Goal: Task Accomplishment & Management: Manage account settings

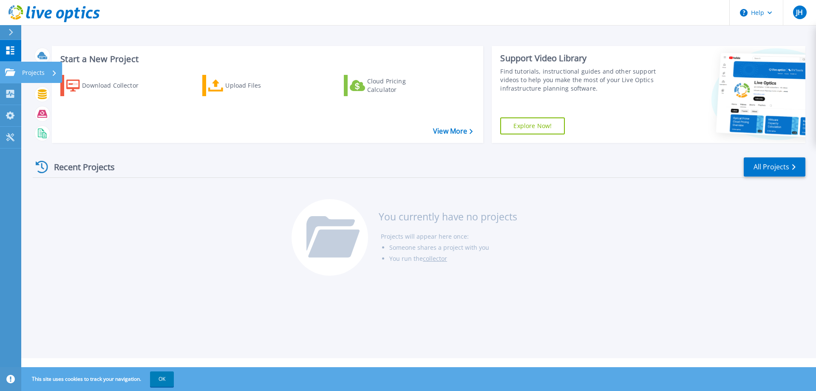
click at [15, 69] on icon at bounding box center [10, 71] width 10 height 7
click at [278, 32] on div "Start a New Project Download Collector Upload Files Cloud Pricing Calculator Vi…" at bounding box center [418, 179] width 795 height 358
click at [3, 78] on link "Projects Projects" at bounding box center [10, 73] width 21 height 22
click at [176, 43] on div "Start a New Project Download Collector Upload Files Cloud Pricing Calculator Vi…" at bounding box center [419, 94] width 773 height 111
click at [28, 115] on p "My Profile" at bounding box center [36, 116] width 28 height 22
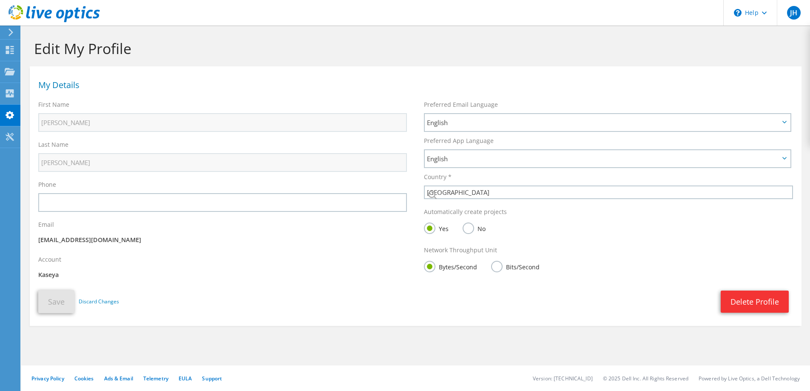
select select "224"
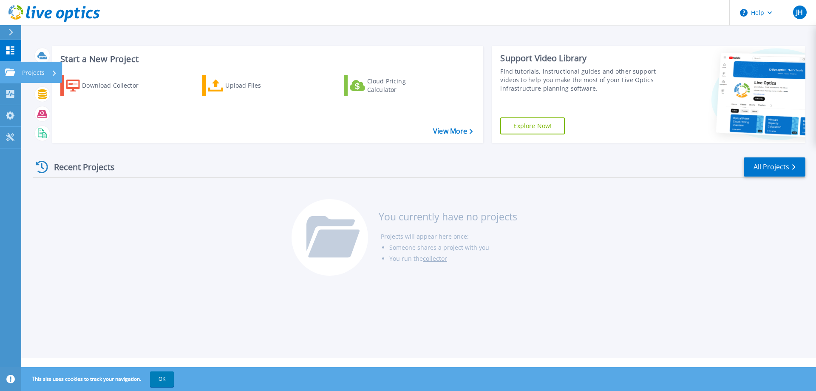
click at [17, 75] on link "Projects Projects" at bounding box center [10, 73] width 21 height 22
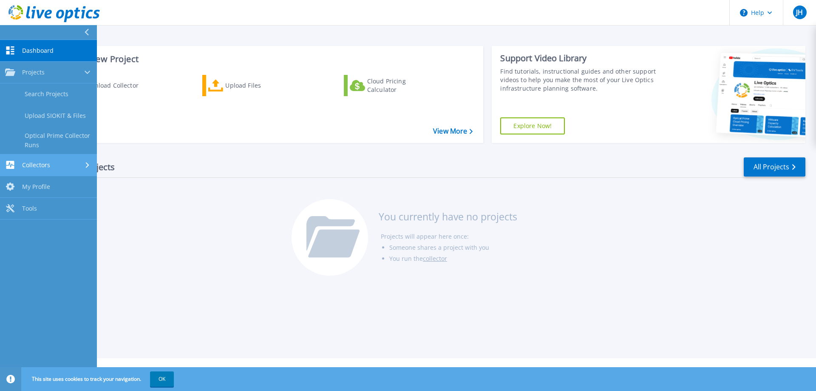
click at [53, 162] on div "Collectors" at bounding box center [48, 165] width 87 height 8
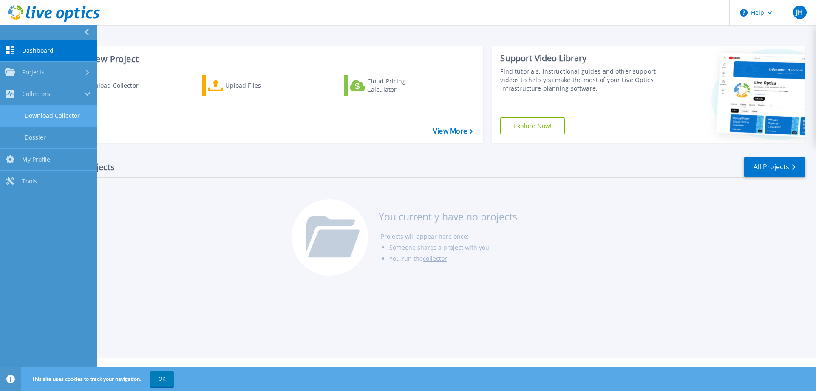
click at [66, 116] on link "Download Collector" at bounding box center [48, 116] width 97 height 22
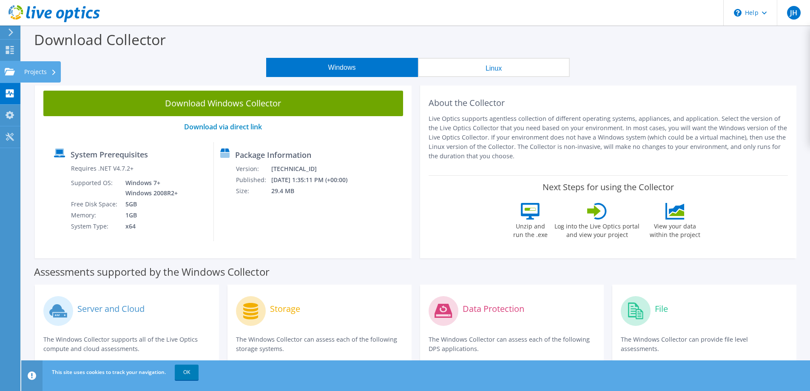
click at [26, 67] on div "Projects" at bounding box center [40, 71] width 41 height 21
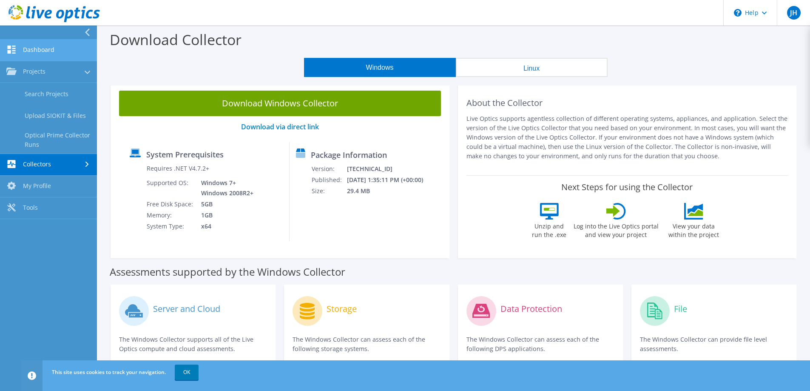
click at [37, 51] on link "Dashboard" at bounding box center [48, 51] width 97 height 22
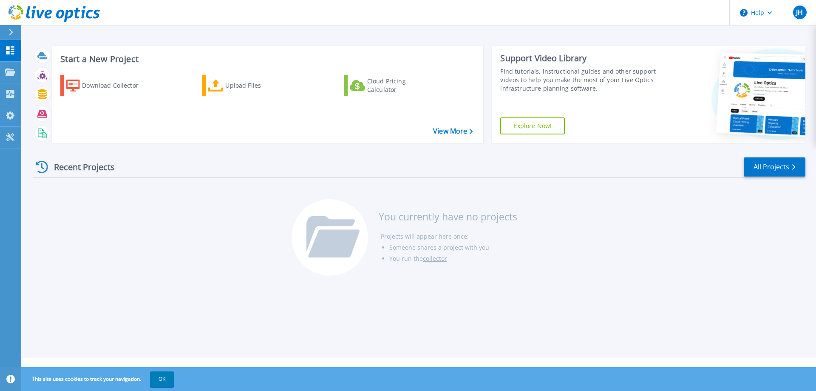
click at [295, 315] on div "Start a New Project Download Collector Upload Files Cloud Pricing Calculator Vi…" at bounding box center [418, 179] width 795 height 358
click at [800, 14] on span "JH" at bounding box center [799, 12] width 7 height 7
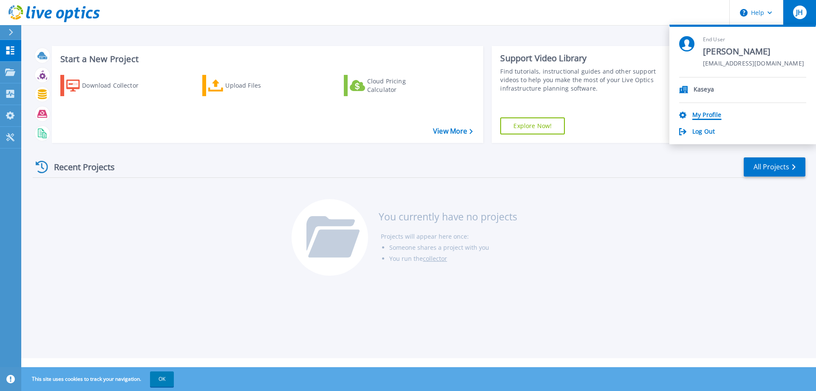
click at [706, 114] on link "My Profile" at bounding box center [706, 115] width 29 height 8
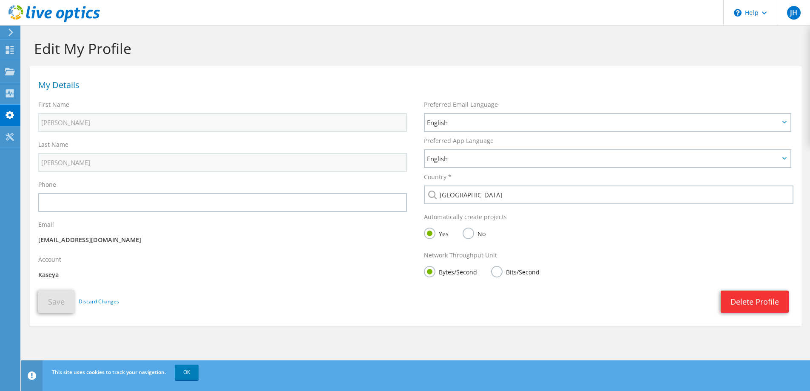
click at [298, 271] on p "Kaseya" at bounding box center [222, 274] width 369 height 9
